Goal: Task Accomplishment & Management: Manage account settings

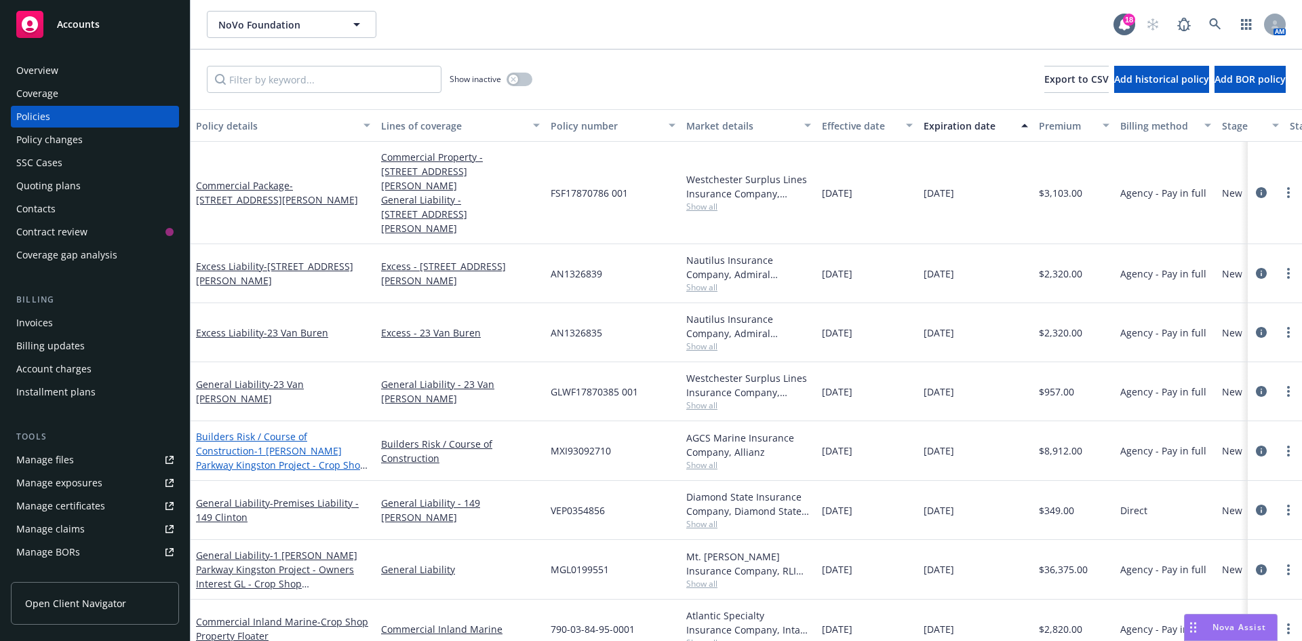
click at [284, 444] on span "- 1 [PERSON_NAME] Parkway Kingston Project - Crop Shop [PERSON_NAME] Valley LLC" at bounding box center [282, 464] width 172 height 41
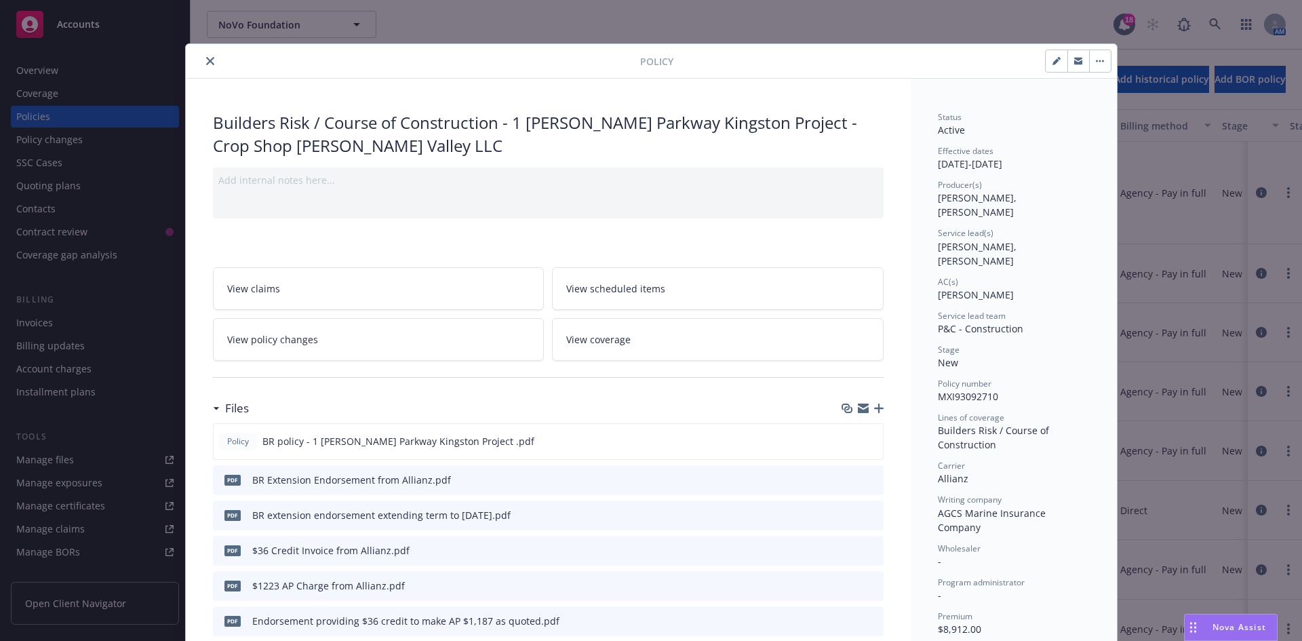
click at [1090, 64] on button "button" at bounding box center [1100, 61] width 22 height 22
click at [1047, 66] on button "button" at bounding box center [1056, 61] width 22 height 22
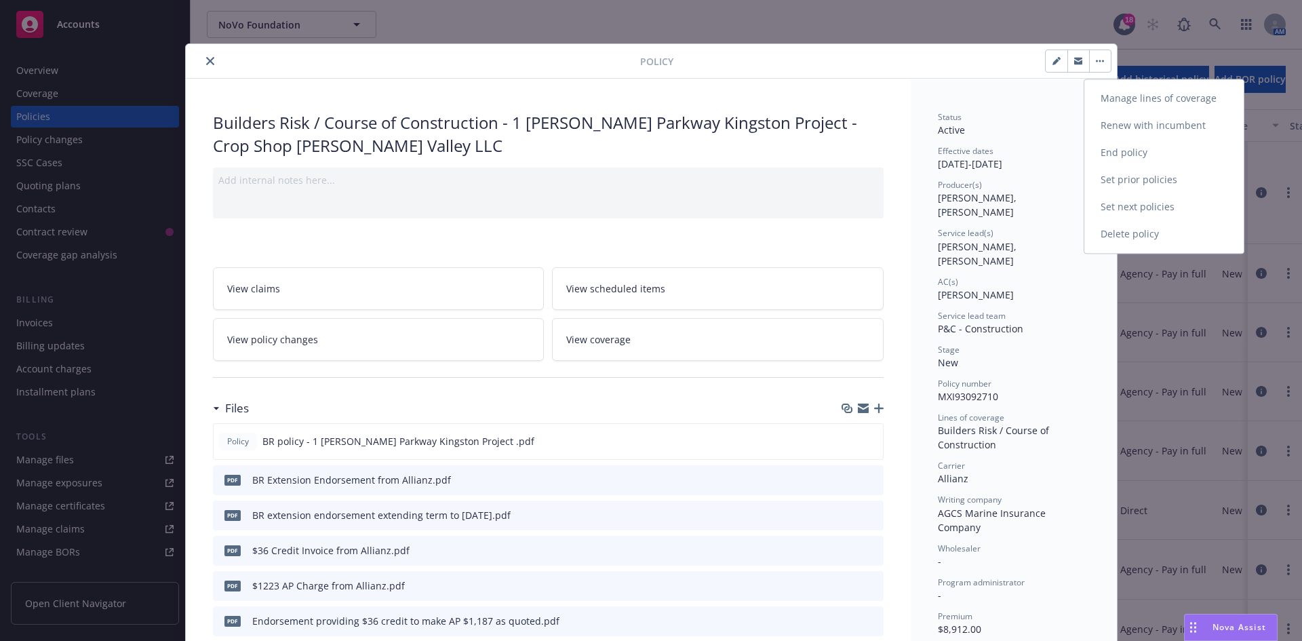
select select "NEW"
select select "other"
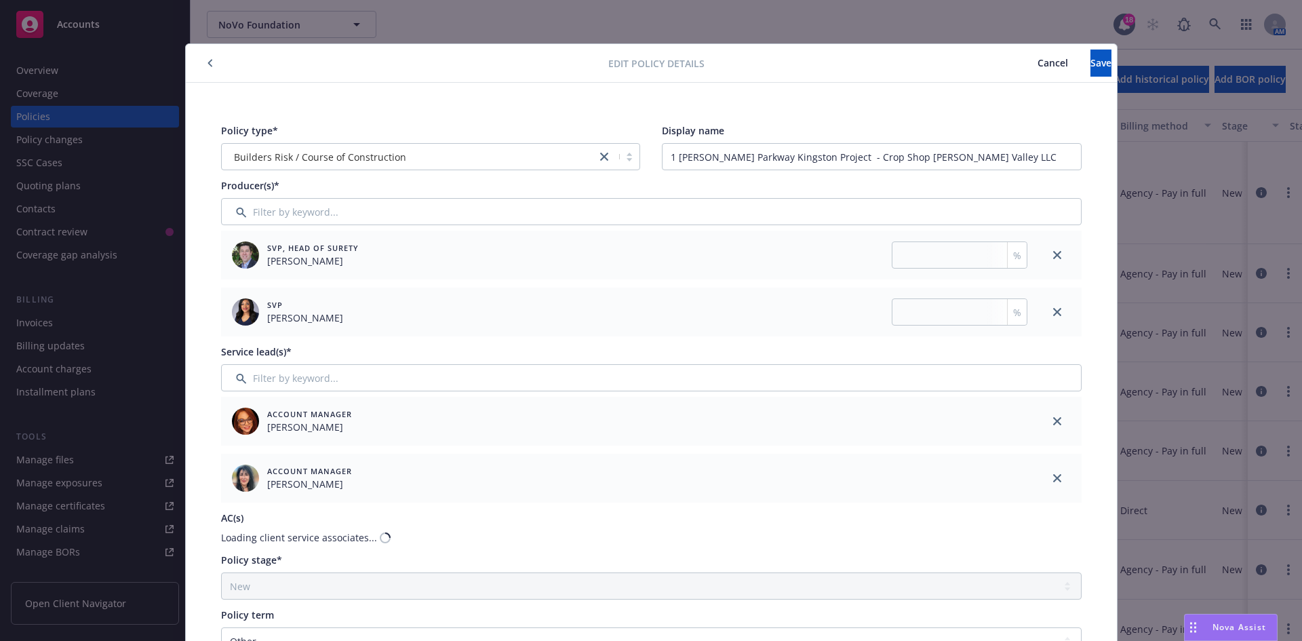
click at [1043, 414] on div at bounding box center [1057, 421] width 49 height 49
click at [1054, 419] on icon "close" at bounding box center [1057, 421] width 8 height 8
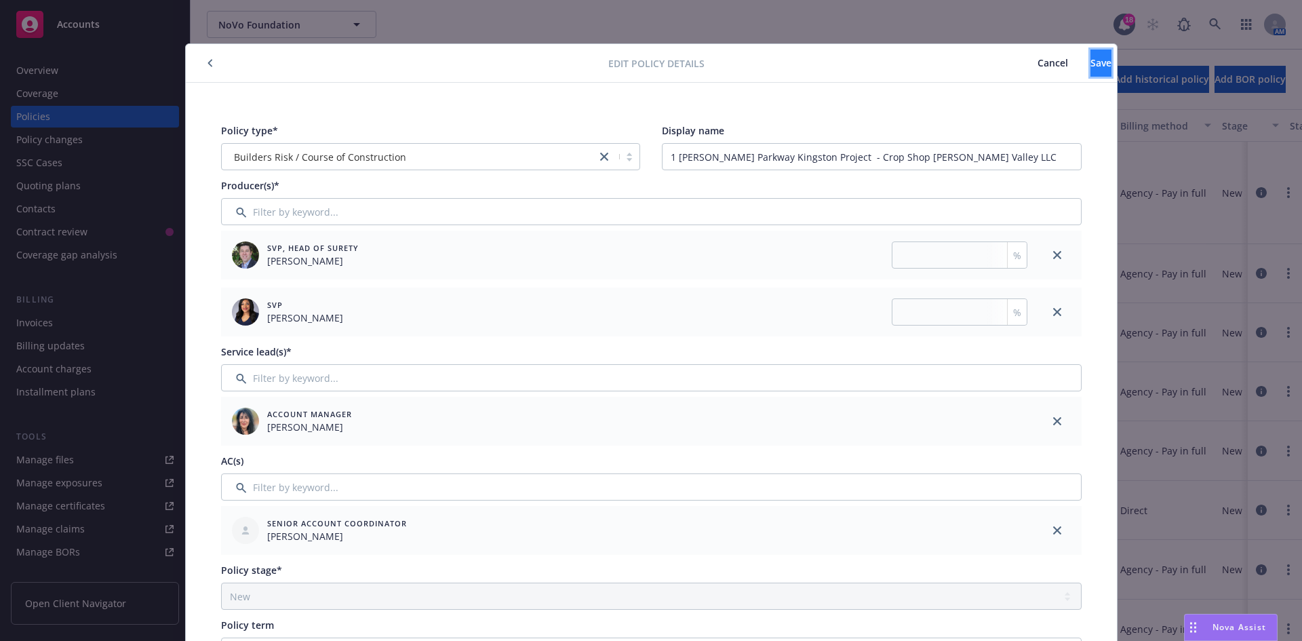
click at [1090, 60] on span "Save" at bounding box center [1100, 62] width 21 height 13
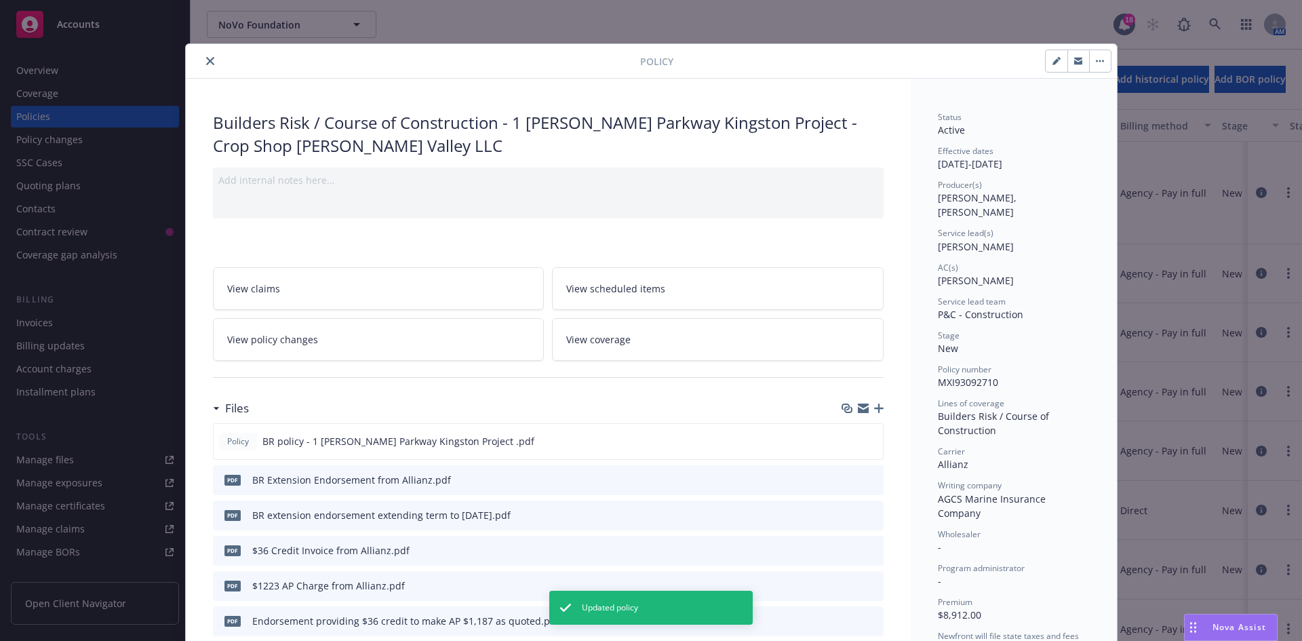
click at [206, 58] on icon "close" at bounding box center [210, 61] width 8 height 8
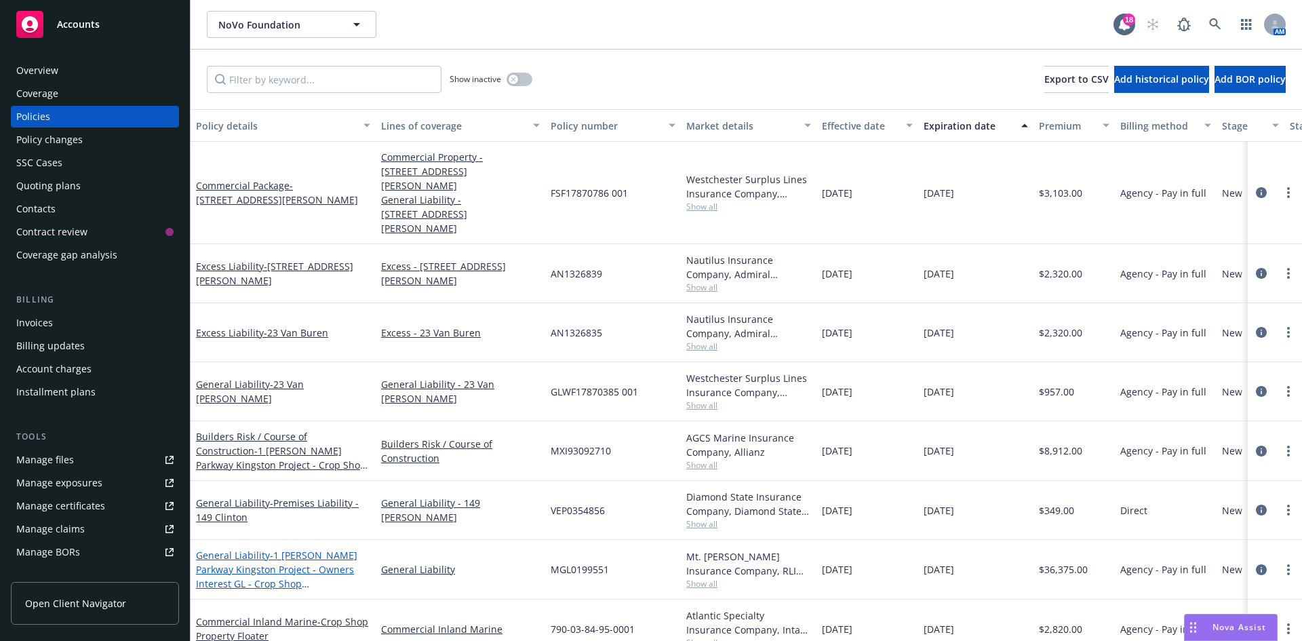
click at [324, 549] on span "- 1 [PERSON_NAME] Parkway Kingston Project - Owners Interest GL - Crop Shop [PE…" at bounding box center [276, 577] width 161 height 56
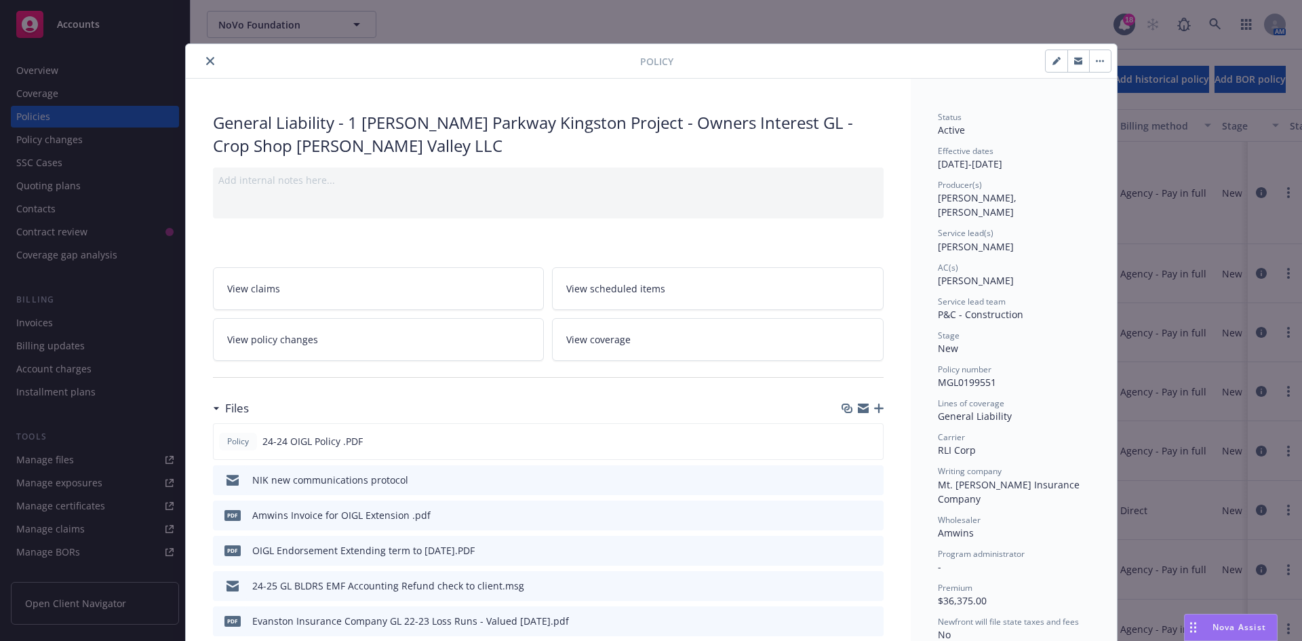
click at [204, 54] on button "close" at bounding box center [210, 61] width 16 height 16
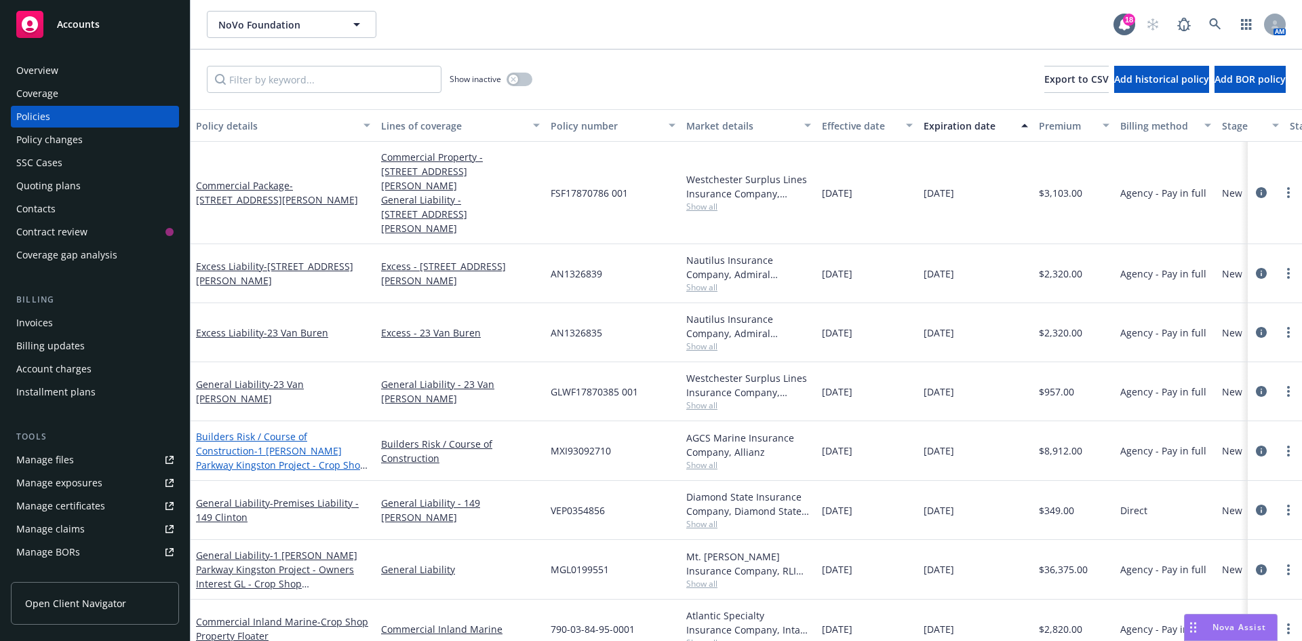
click at [298, 444] on span "- 1 [PERSON_NAME] Parkway Kingston Project - Crop Shop [PERSON_NAME] Valley LLC" at bounding box center [282, 464] width 172 height 41
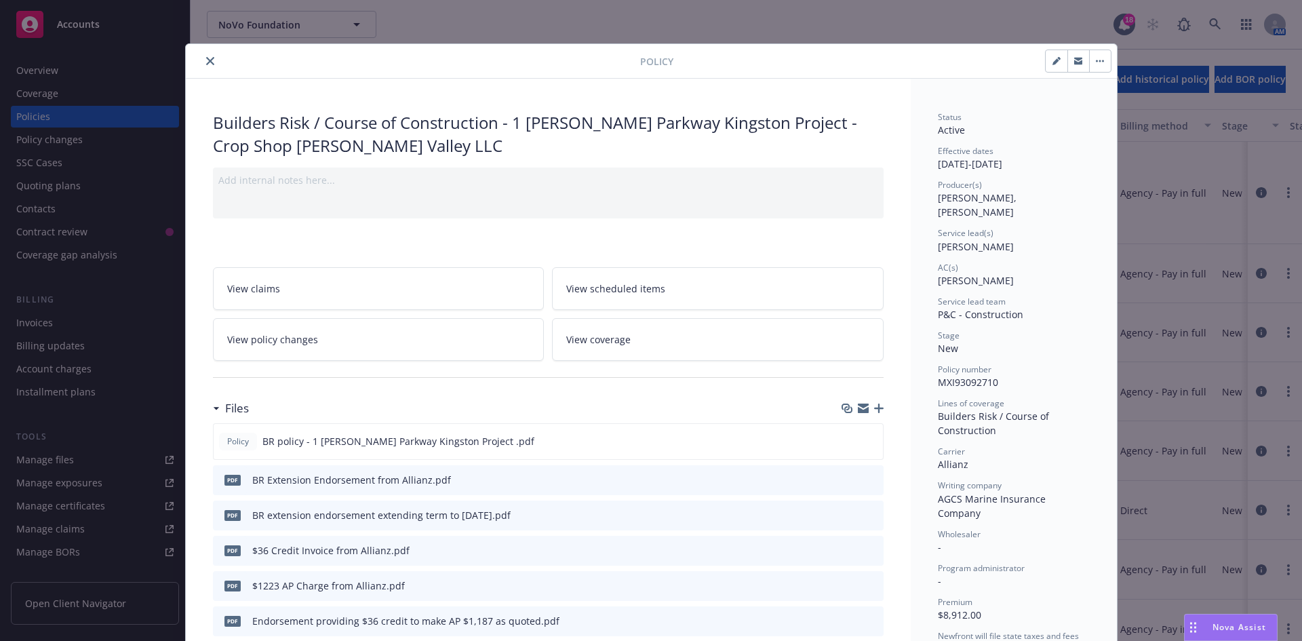
scroll to position [41, 0]
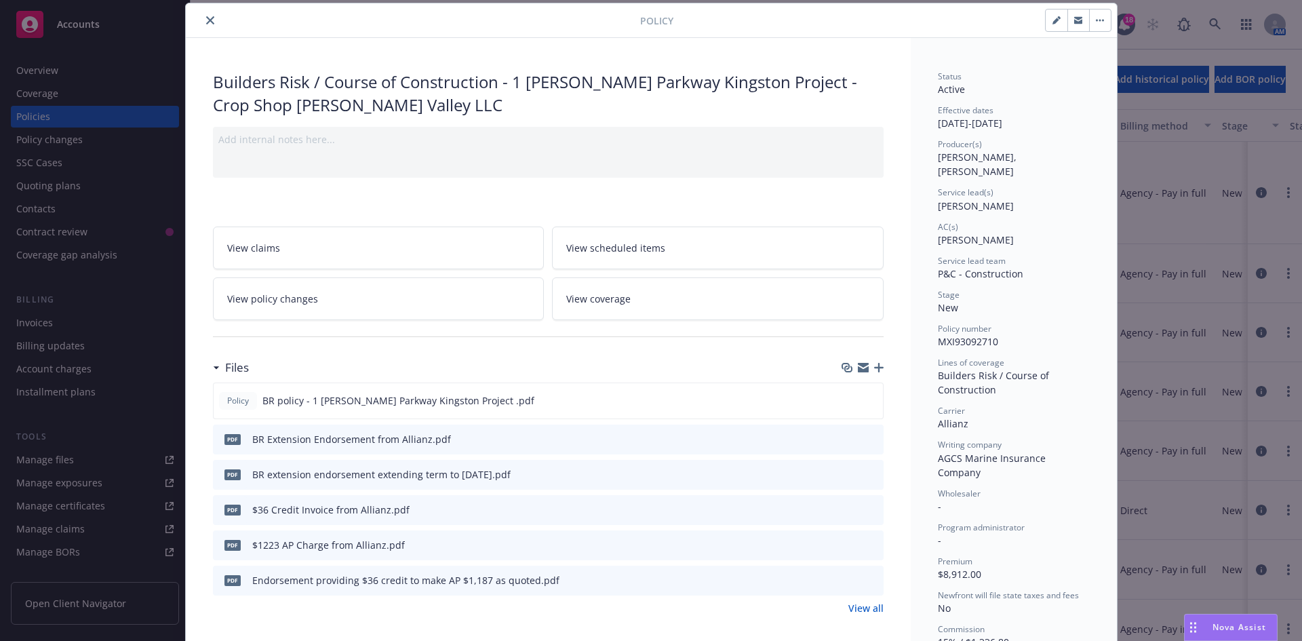
click at [206, 22] on icon "close" at bounding box center [210, 20] width 8 height 8
